Goal: Transaction & Acquisition: Subscribe to service/newsletter

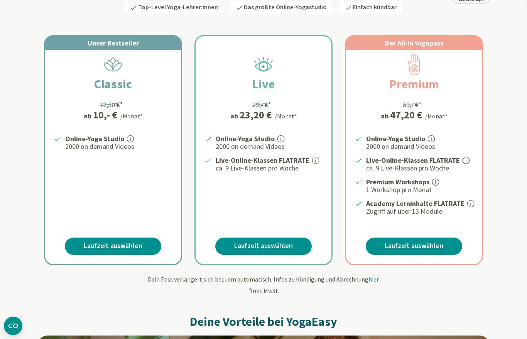
scroll to position [118, 0]
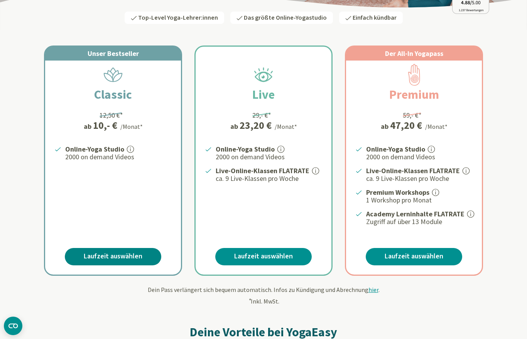
click at [132, 256] on link "Laufzeit auswählen" at bounding box center [113, 256] width 96 height 17
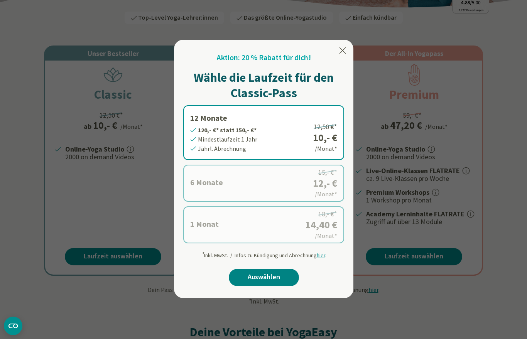
click at [268, 275] on link "Auswählen" at bounding box center [264, 277] width 70 height 17
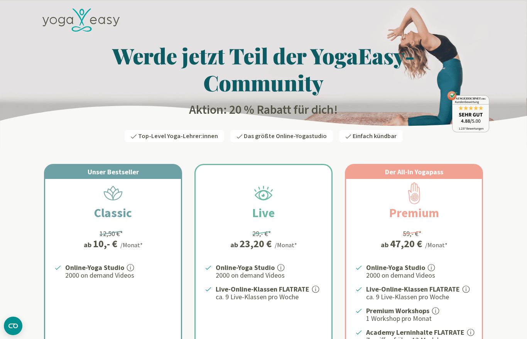
click at [68, 291] on div "Online-Yoga Studio 2000 on demand Videos" at bounding box center [113, 303] width 136 height 83
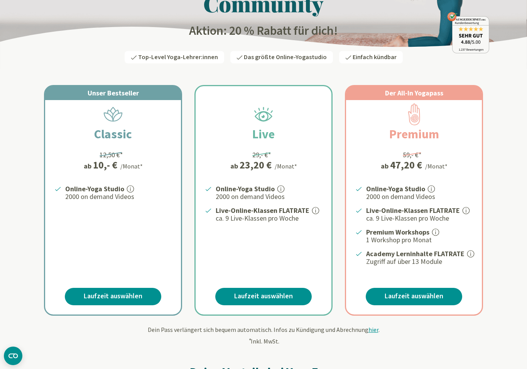
scroll to position [89, 0]
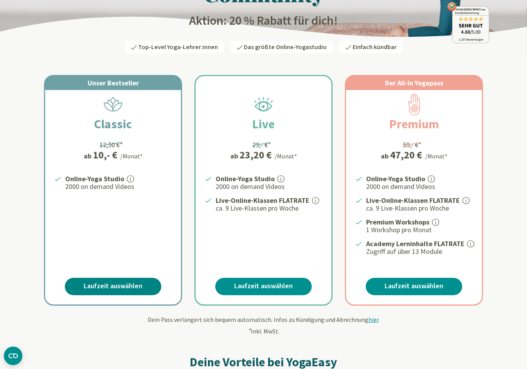
click at [83, 284] on link "Laufzeit auswählen" at bounding box center [113, 285] width 96 height 17
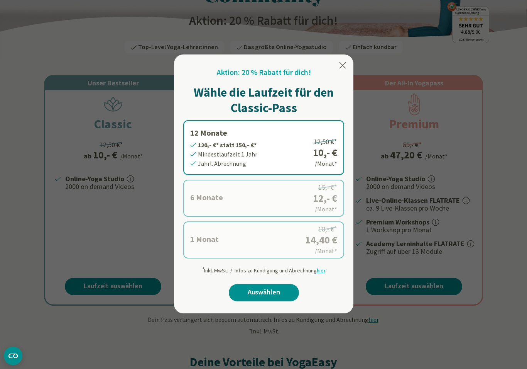
click at [307, 242] on label "1 Monat 14,40 €* statt 18,- €* Mindestlaufzeit 1 Monat Monatl. Abrechnung 18,- …" at bounding box center [263, 239] width 161 height 37
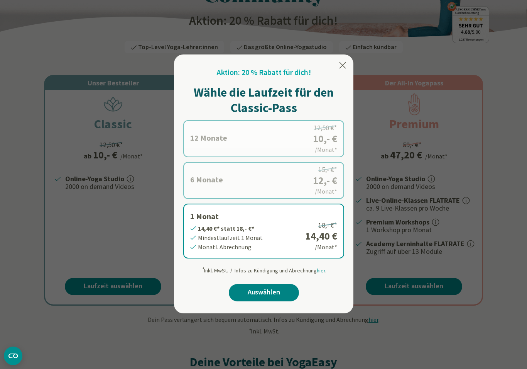
click at [283, 294] on link "Auswählen" at bounding box center [264, 292] width 70 height 17
